Goal: Information Seeking & Learning: Understand process/instructions

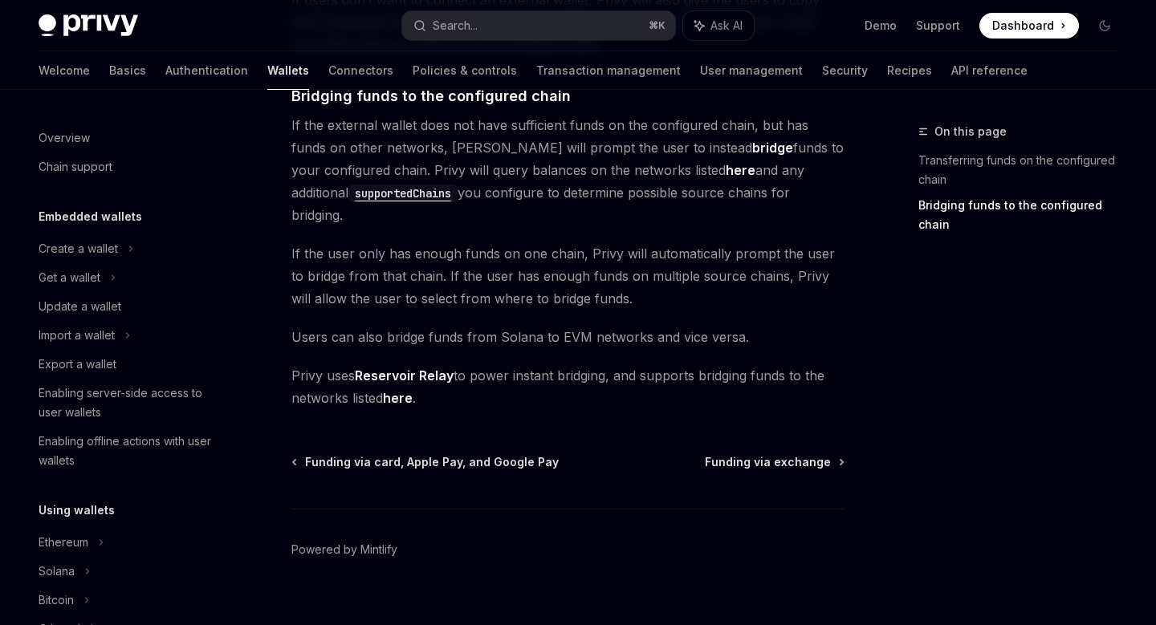
scroll to position [546, 0]
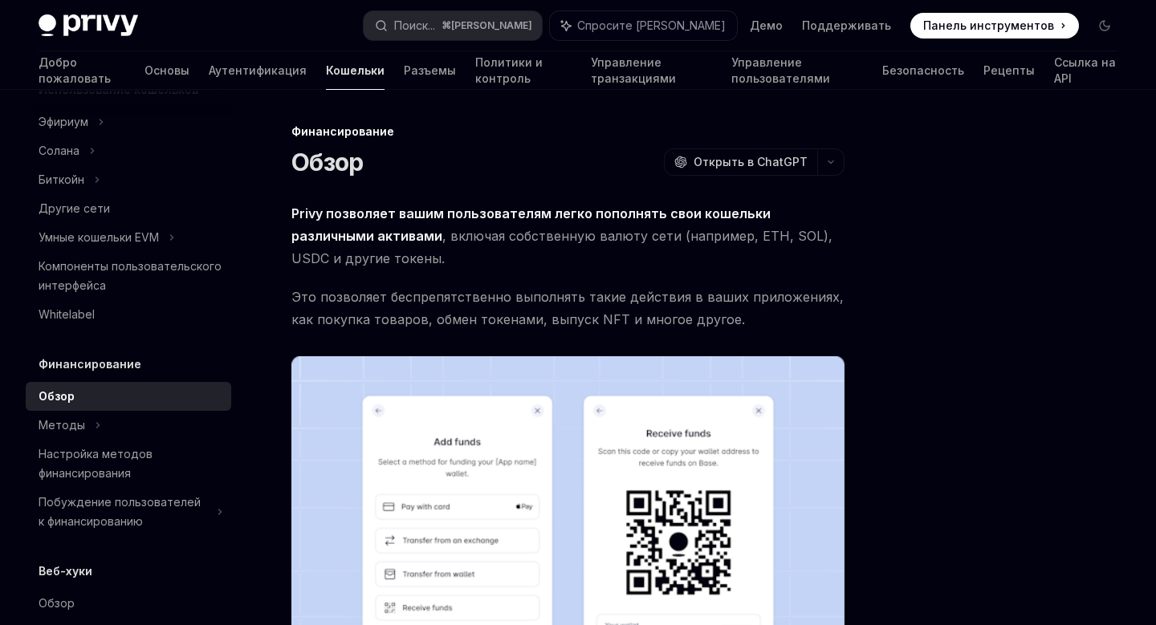
scroll to position [459, 0]
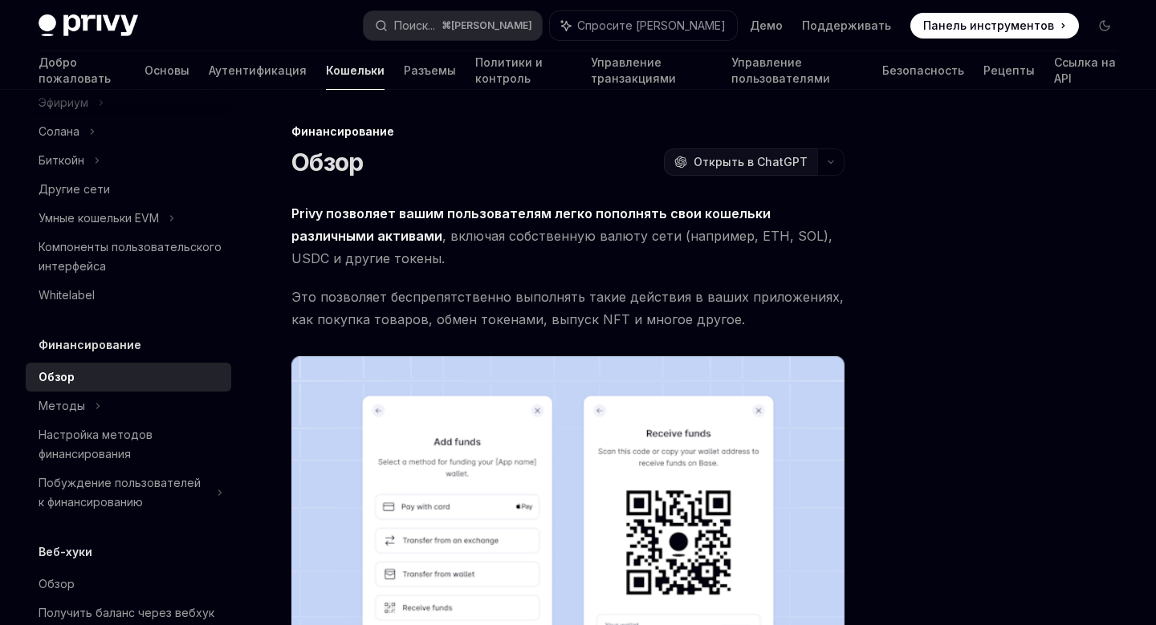
click at [768, 169] on span "Открыть в ChatGPT" at bounding box center [750, 162] width 114 height 16
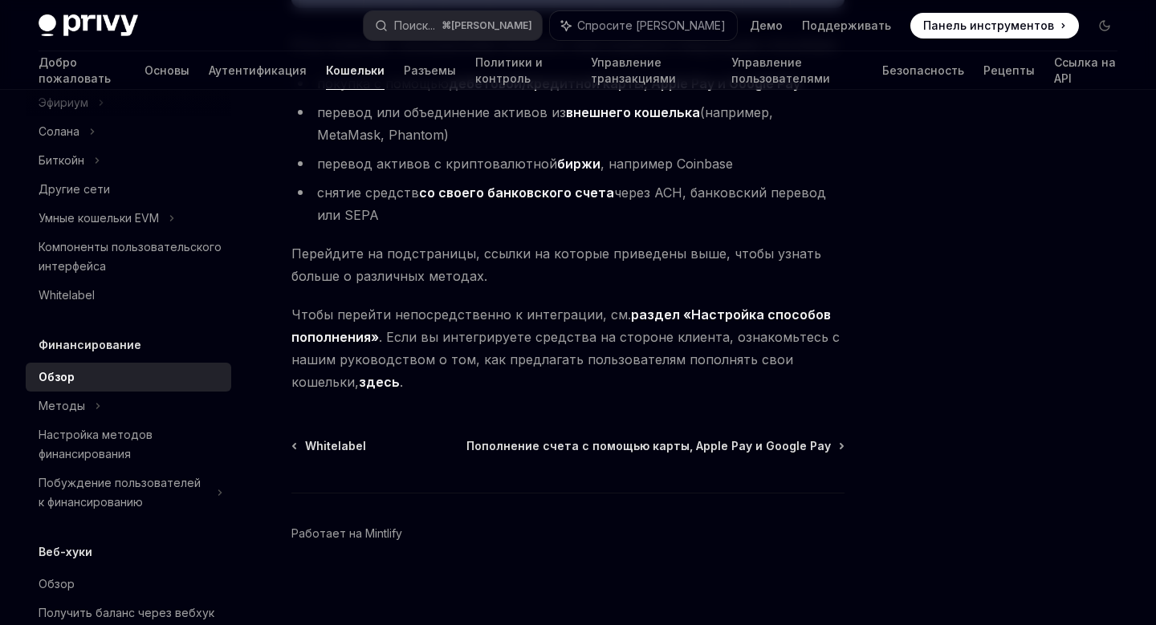
scroll to position [746, 0]
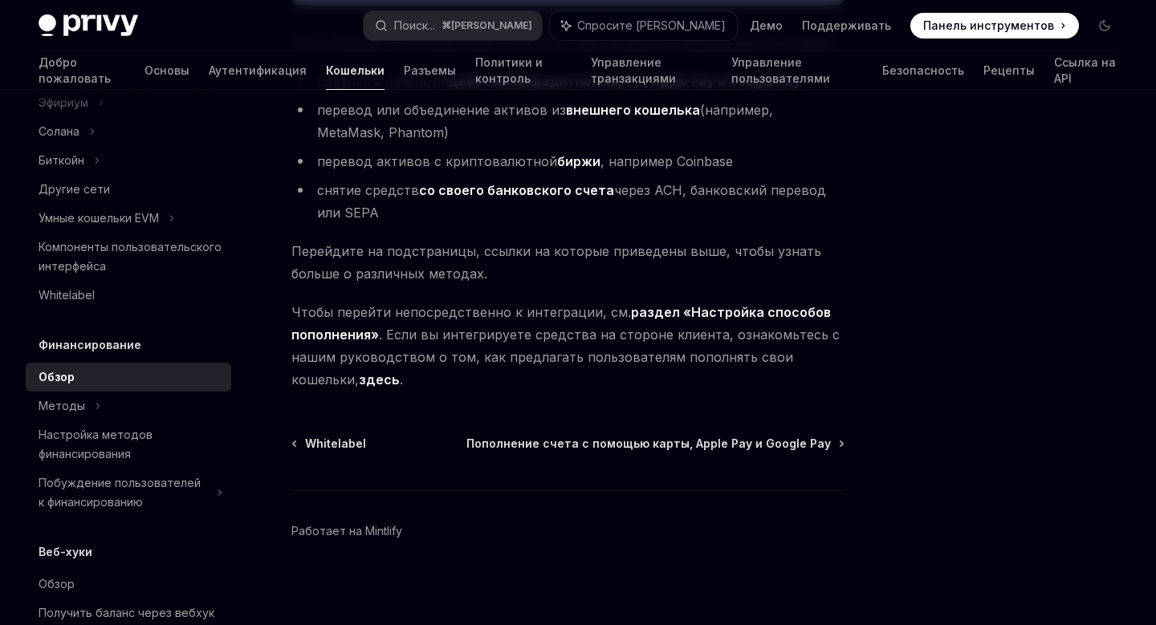
click at [754, 312] on font "раздел «Настройка способов пополнения»" at bounding box center [560, 323] width 539 height 39
type textarea "*"
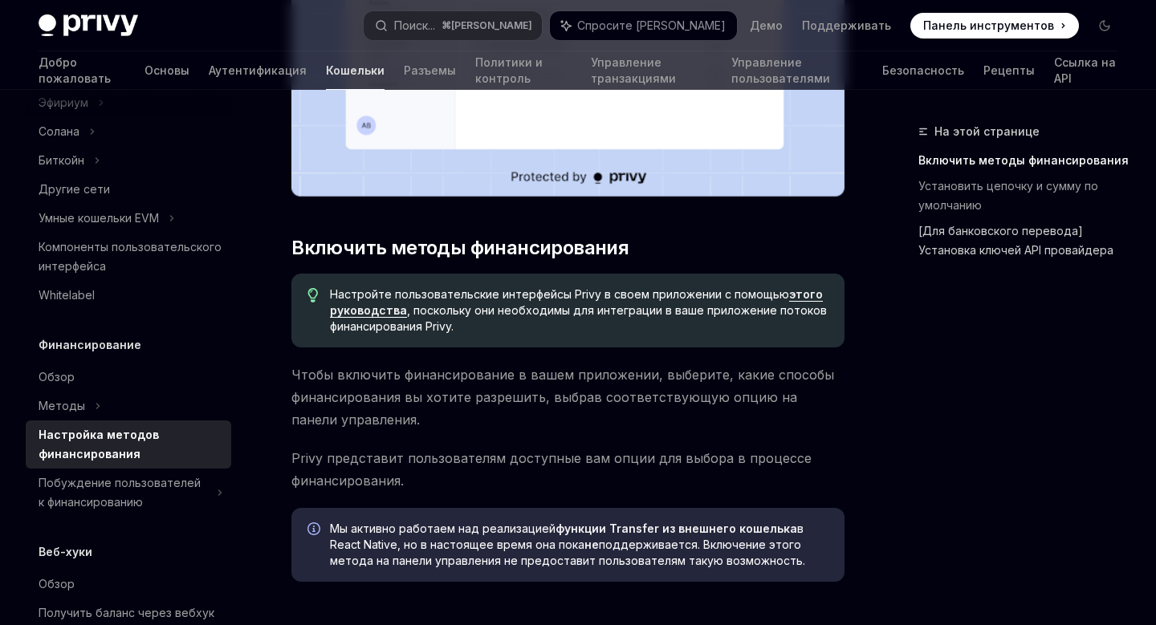
scroll to position [496, 0]
